Goal: Check status: Check status

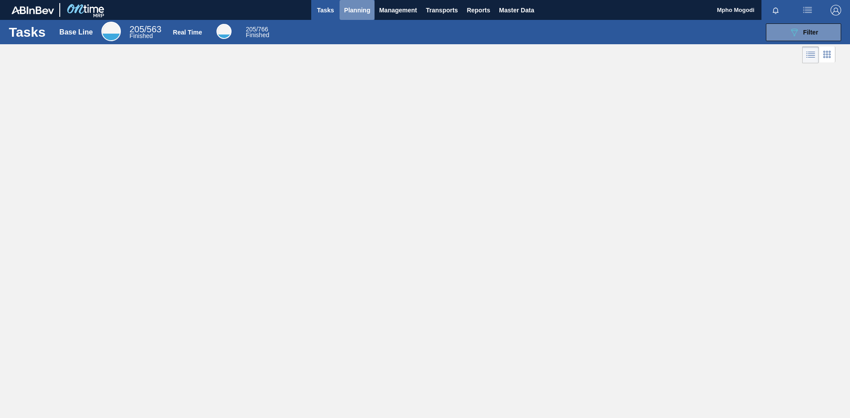
click at [362, 11] on span "Planning" at bounding box center [357, 10] width 26 height 11
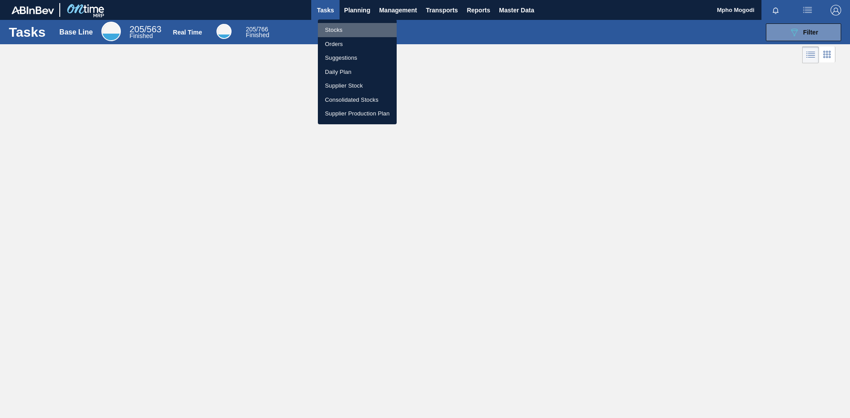
click at [336, 28] on li "Stocks" at bounding box center [357, 30] width 79 height 14
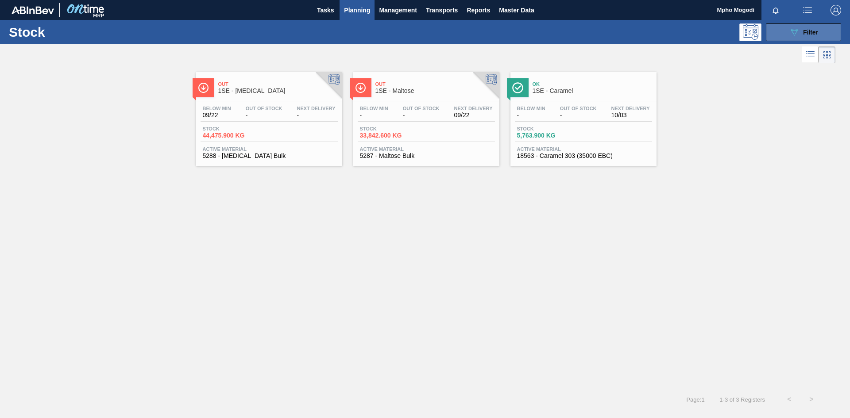
click at [777, 37] on button "089F7B8B-B2A5-4AFE-B5C0-19BA573D28AC Filter" at bounding box center [803, 32] width 75 height 18
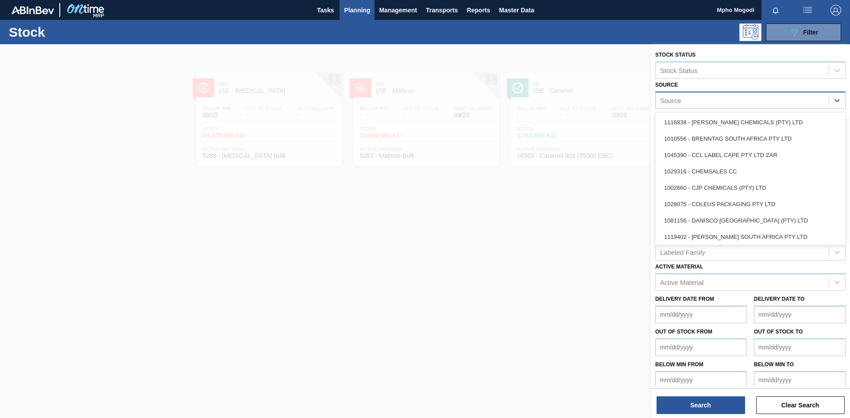
click at [797, 102] on div "Source" at bounding box center [742, 100] width 173 height 13
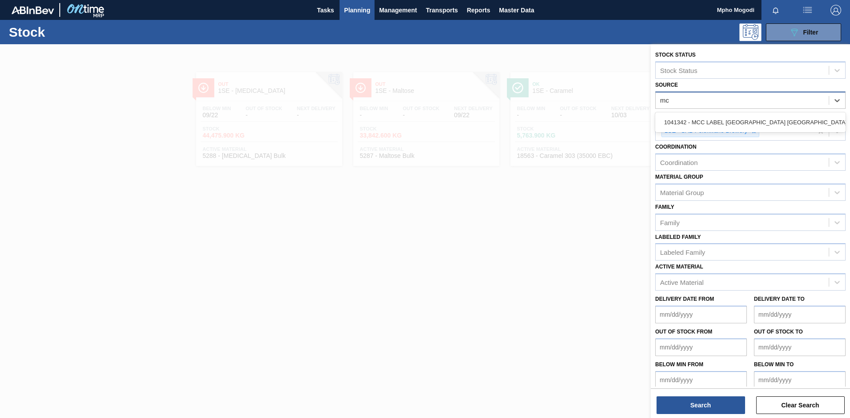
type input "mcc"
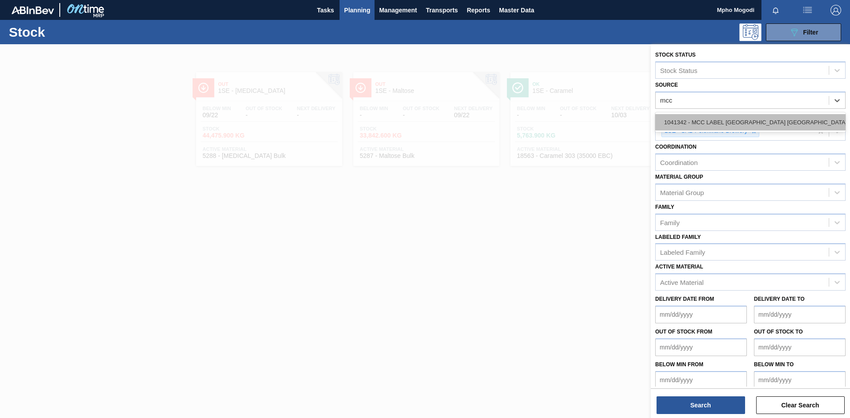
click at [779, 118] on div "1041342 - MCC LABEL [GEOGRAPHIC_DATA] [GEOGRAPHIC_DATA]" at bounding box center [750, 122] width 190 height 16
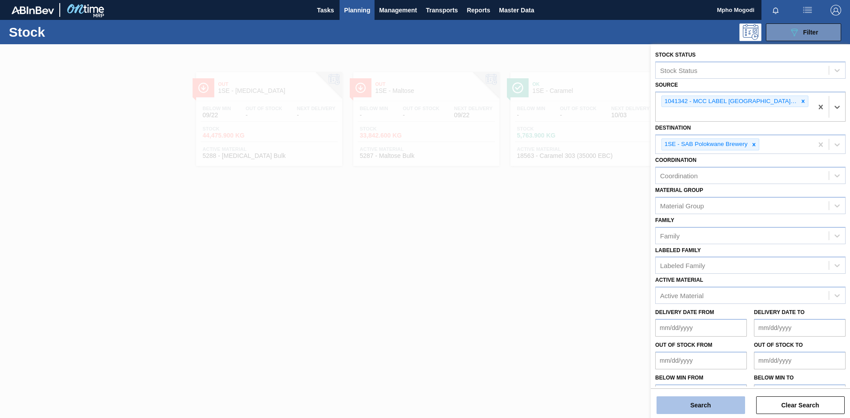
click at [707, 404] on button "Search" at bounding box center [701, 406] width 89 height 18
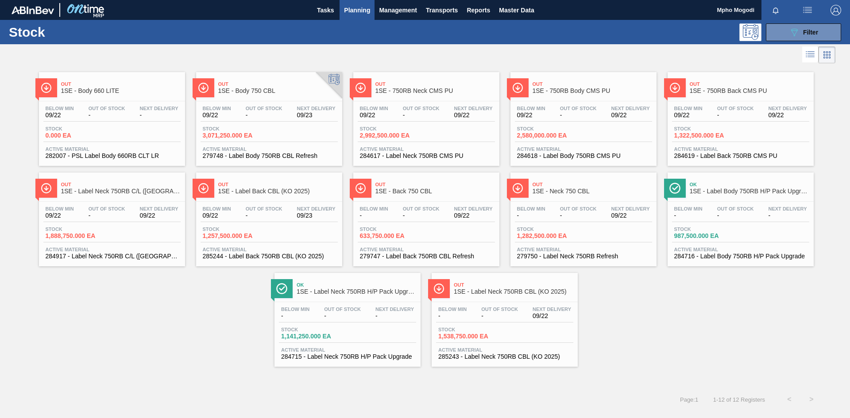
click at [500, 356] on span "285243 - Label Neck 750RB CBL (KO 2025)" at bounding box center [504, 357] width 133 height 7
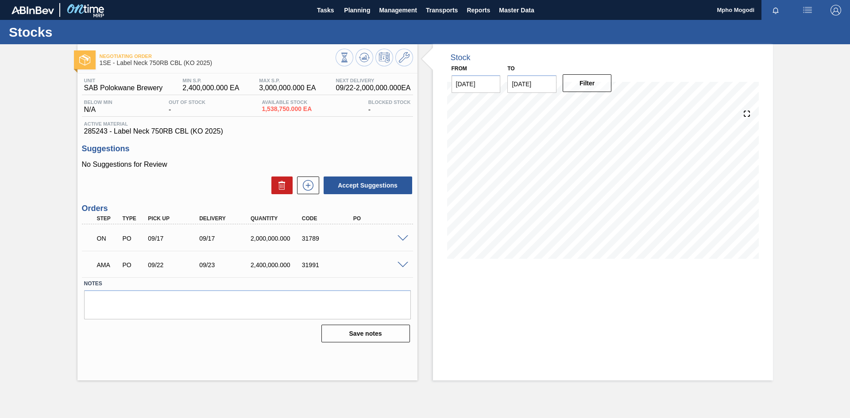
click at [404, 264] on span at bounding box center [403, 265] width 11 height 7
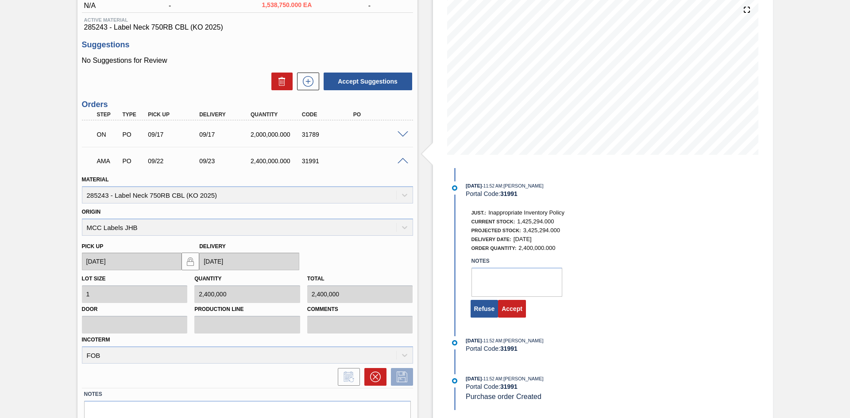
scroll to position [107, 0]
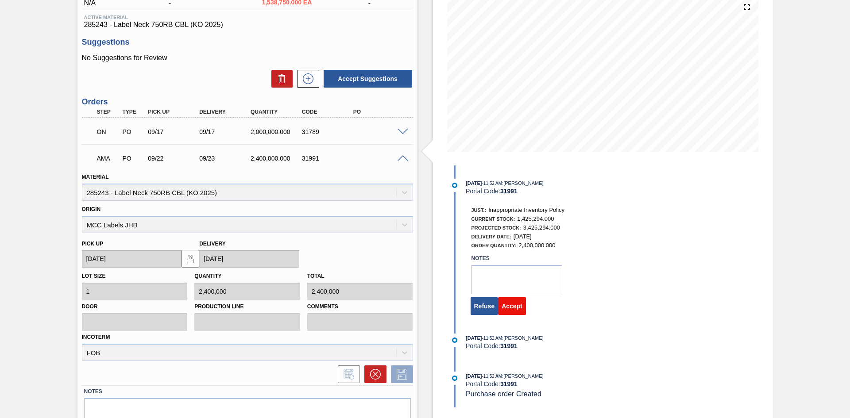
click at [513, 303] on button "Accept" at bounding box center [512, 307] width 28 height 18
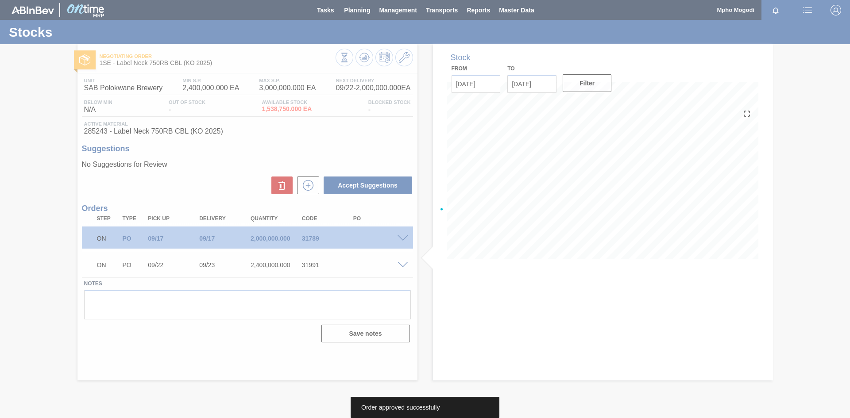
scroll to position [0, 0]
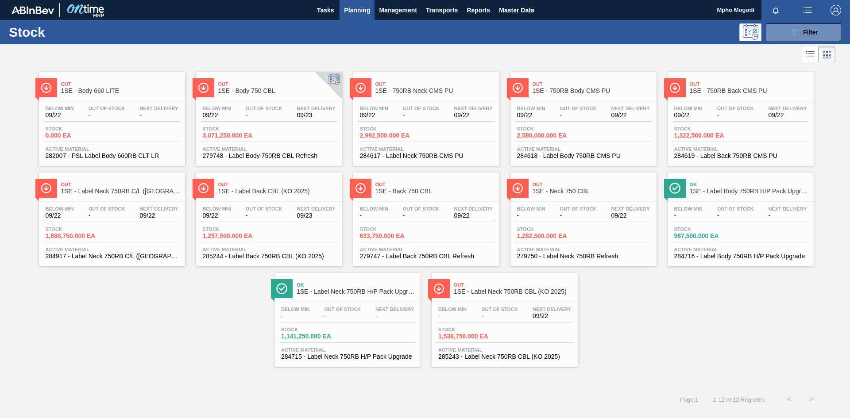
click at [713, 257] on span "284716 - Label Body 750RB H/P Pack Upgrade" at bounding box center [740, 256] width 133 height 7
click at [251, 256] on span "285244 - Label Back 750RB CBL (KO 2025)" at bounding box center [269, 256] width 133 height 7
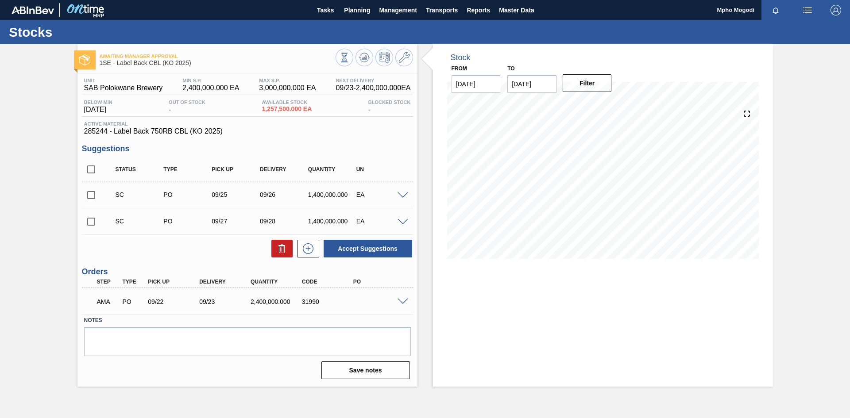
click at [404, 303] on span at bounding box center [403, 302] width 11 height 7
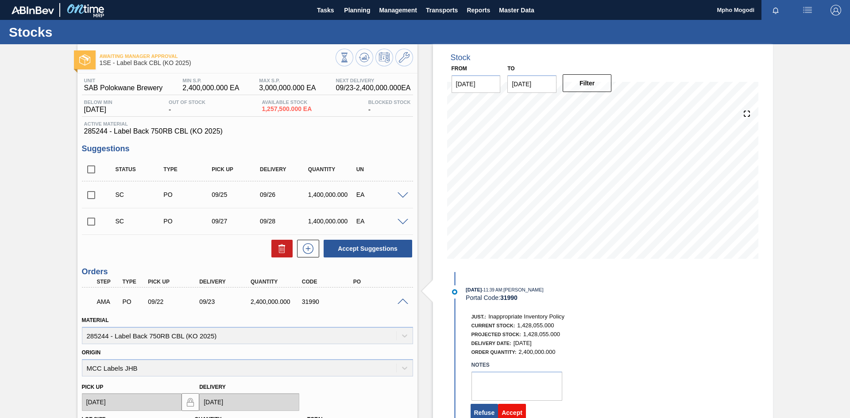
click at [508, 413] on button "Accept" at bounding box center [512, 413] width 28 height 18
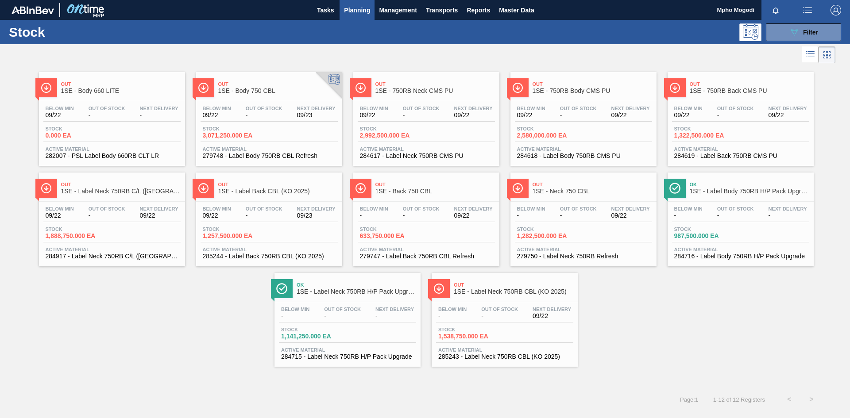
click at [292, 157] on span "279748 - Label Body 750RB CBL Refresh" at bounding box center [269, 156] width 133 height 7
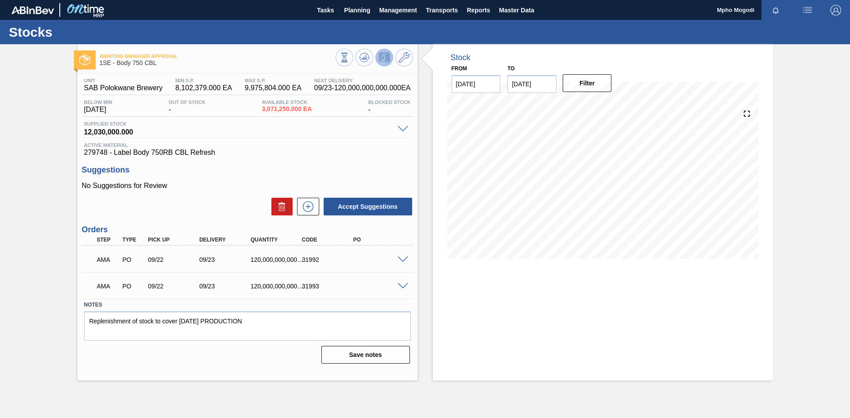
click at [401, 287] on span at bounding box center [403, 286] width 11 height 7
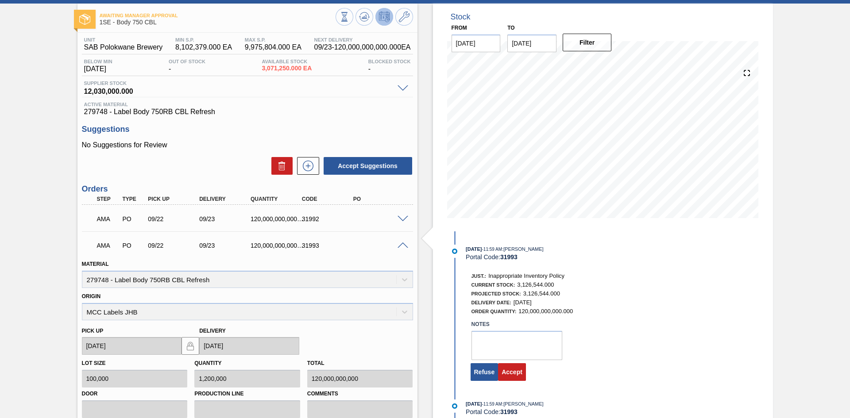
scroll to position [50, 0]
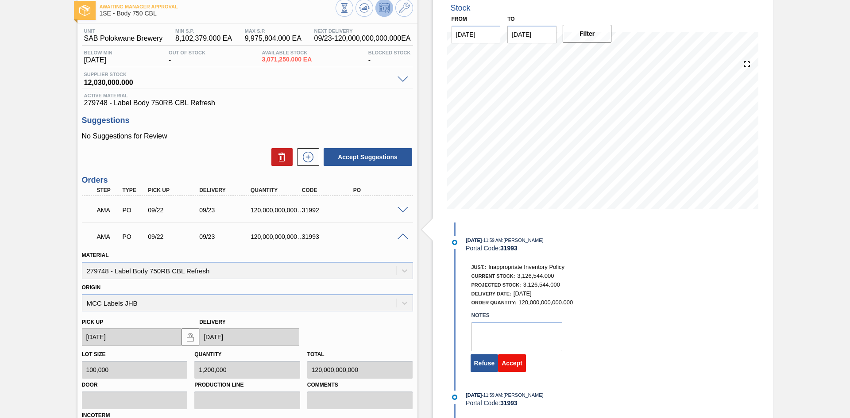
click at [516, 367] on button "Accept" at bounding box center [512, 364] width 28 height 18
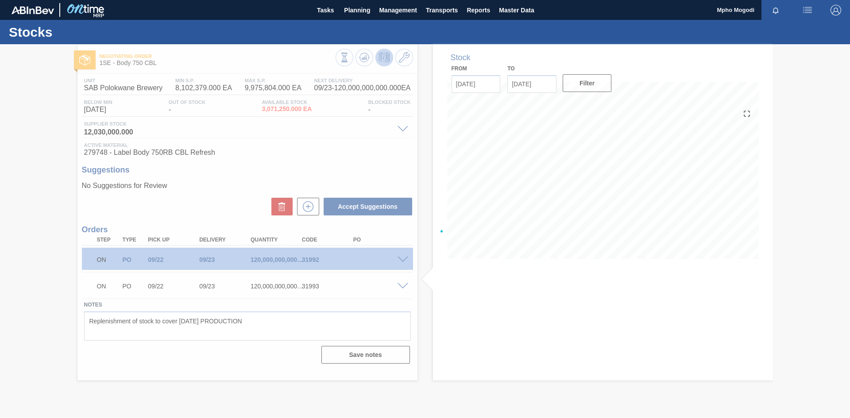
scroll to position [0, 0]
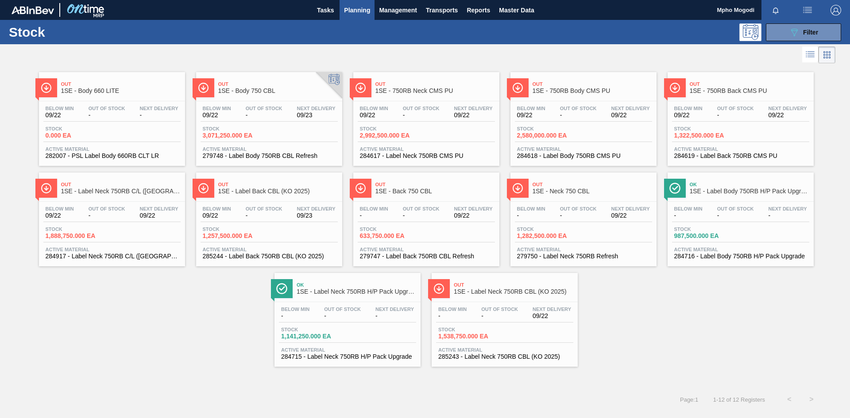
click at [596, 308] on div "Out 1SE - Body 660 LITE Below Min 09/22 Out Of Stock - Next Delivery - Stock 0.…" at bounding box center [425, 217] width 850 height 302
